Goal: Transaction & Acquisition: Purchase product/service

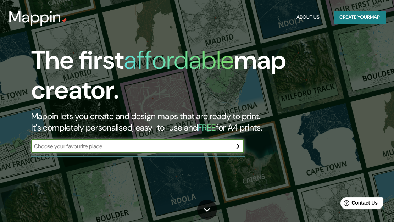
click at [107, 144] on input "text" at bounding box center [130, 146] width 198 height 8
type input "[PERSON_NAME], [GEOGRAPHIC_DATA]"
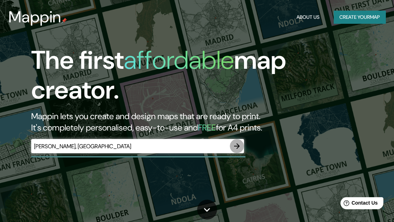
click at [235, 147] on icon "button" at bounding box center [236, 146] width 9 height 9
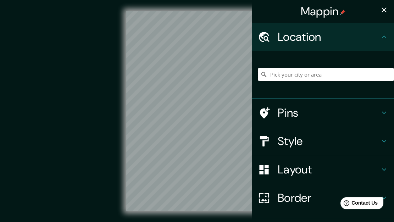
click at [283, 75] on input "Pick your city or area" at bounding box center [326, 74] width 136 height 13
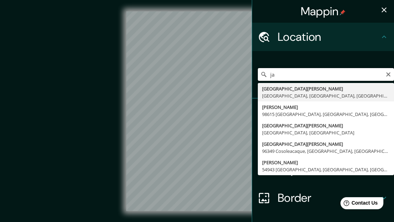
type input "j"
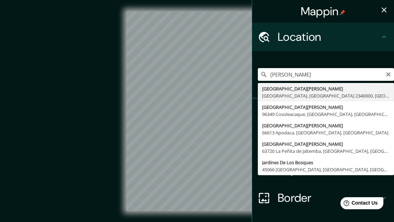
drag, startPoint x: 315, startPoint y: 75, endPoint x: 263, endPoint y: 74, distance: 52.4
click at [263, 74] on input "[PERSON_NAME]" at bounding box center [326, 74] width 136 height 13
paste input "44520 [GEOGRAPHIC_DATA], Jal."
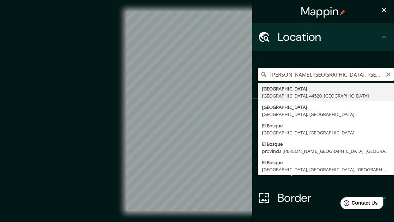
click at [317, 75] on input "[PERSON_NAME],[GEOGRAPHIC_DATA], [GEOGRAPHIC_DATA]." at bounding box center [326, 74] width 136 height 13
click at [316, 73] on input "[PERSON_NAME],[GEOGRAPHIC_DATA], [GEOGRAPHIC_DATA]." at bounding box center [326, 74] width 136 height 13
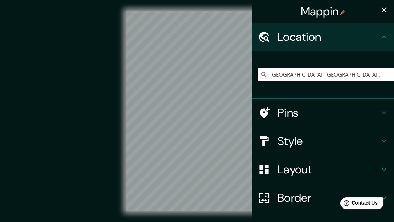
type input "[GEOGRAPHIC_DATA], [GEOGRAPHIC_DATA], 44520, [GEOGRAPHIC_DATA]"
drag, startPoint x: 21, startPoint y: 70, endPoint x: 15, endPoint y: 87, distance: 17.9
click at [15, 87] on div "© Mapbox © OpenStreetMap Improve this map" at bounding box center [197, 111] width 377 height 222
click at [379, 10] on icon "button" at bounding box center [383, 10] width 9 height 9
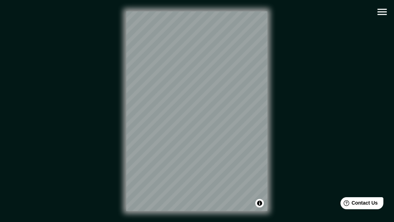
click at [376, 11] on icon "button" at bounding box center [381, 12] width 12 height 12
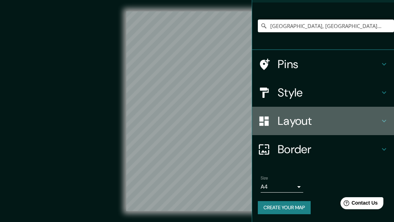
click at [300, 116] on h4 "Layout" at bounding box center [328, 121] width 102 height 14
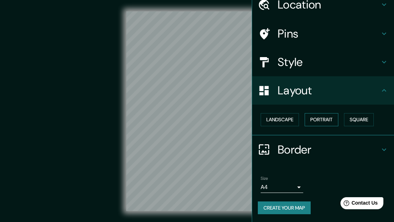
scroll to position [32, 0]
click at [285, 119] on button "Landscape" at bounding box center [279, 119] width 38 height 13
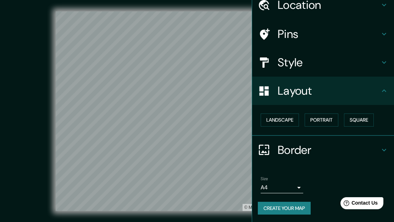
scroll to position [0, 0]
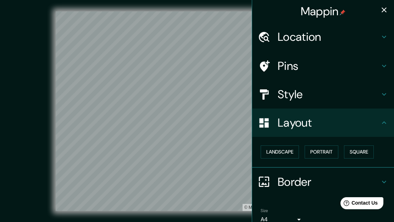
click at [381, 8] on icon "button" at bounding box center [383, 10] width 9 height 9
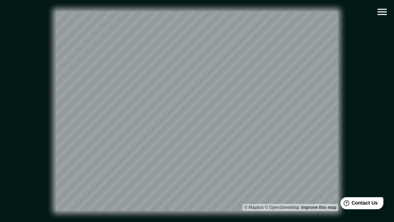
click at [384, 13] on icon "button" at bounding box center [381, 12] width 12 height 12
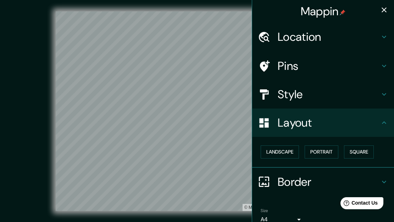
click at [327, 64] on h4 "Pins" at bounding box center [328, 66] width 102 height 14
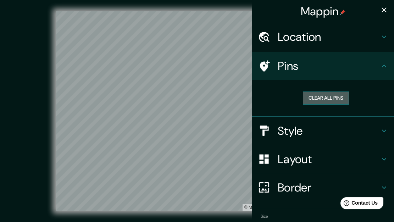
click at [322, 95] on button "Clear all pins" at bounding box center [325, 97] width 46 height 13
click at [339, 73] on h4 "Pins" at bounding box center [328, 66] width 102 height 14
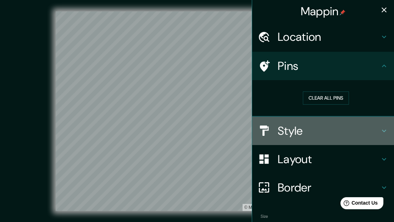
click at [313, 131] on h4 "Style" at bounding box center [328, 131] width 102 height 14
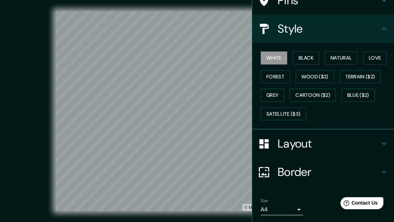
scroll to position [71, 0]
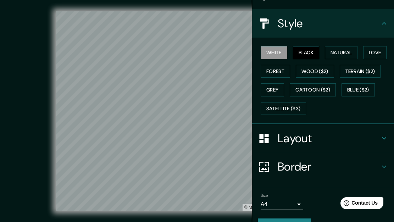
click at [310, 56] on button "Black" at bounding box center [306, 52] width 27 height 13
click at [328, 56] on button "Natural" at bounding box center [340, 52] width 33 height 13
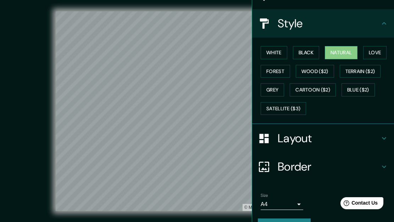
click at [357, 53] on div "White Black Natural Love Forest Wood ($2) Terrain ($2) Grey Cartoon ($2) Blue (…" at bounding box center [326, 80] width 136 height 74
click at [365, 53] on button "Love" at bounding box center [374, 52] width 23 height 13
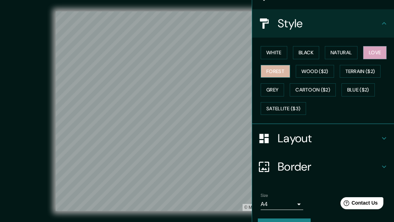
click at [266, 74] on button "Forest" at bounding box center [274, 71] width 29 height 13
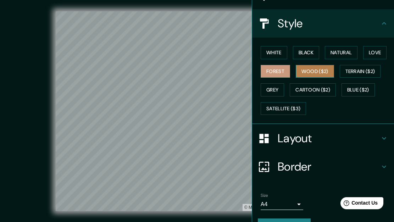
click at [305, 70] on button "Wood ($2)" at bounding box center [314, 71] width 38 height 13
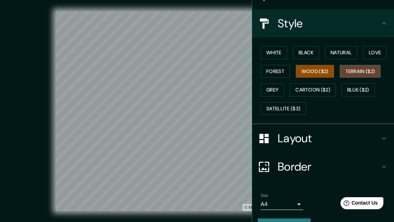
click at [350, 67] on button "Terrain ($2)" at bounding box center [359, 71] width 41 height 13
click at [322, 73] on button "Wood ($2)" at bounding box center [314, 71] width 38 height 13
click at [272, 89] on button "Grey" at bounding box center [271, 89] width 23 height 13
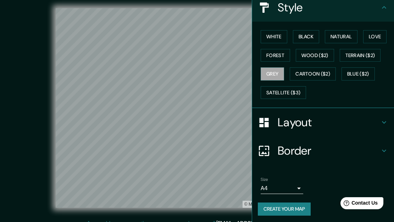
scroll to position [12, 0]
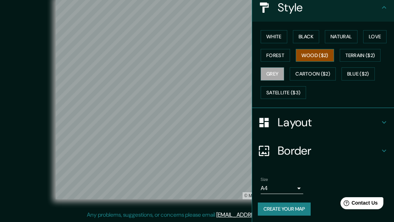
click at [307, 59] on button "Wood ($2)" at bounding box center [314, 55] width 38 height 13
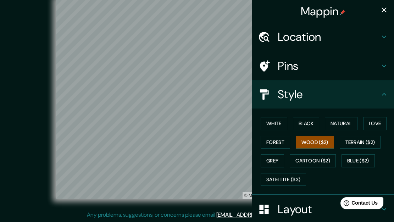
scroll to position [0, 0]
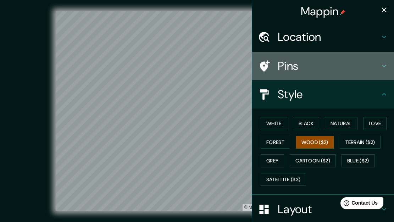
click at [323, 66] on h4 "Pins" at bounding box center [328, 66] width 102 height 14
